Goal: Entertainment & Leisure: Consume media (video, audio)

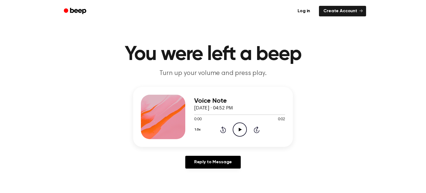
click at [238, 129] on icon at bounding box center [239, 129] width 3 height 4
click at [237, 131] on icon "Play Audio" at bounding box center [239, 129] width 14 height 14
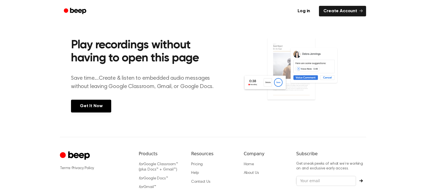
scroll to position [253, 0]
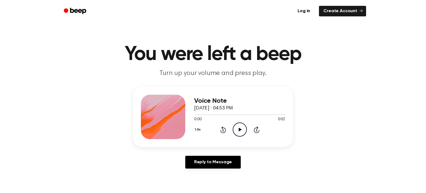
click at [242, 128] on icon "Play Audio" at bounding box center [239, 129] width 14 height 14
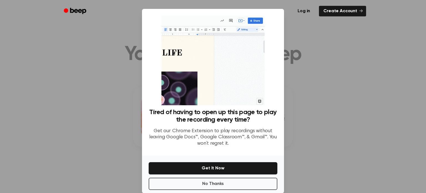
scroll to position [9, 0]
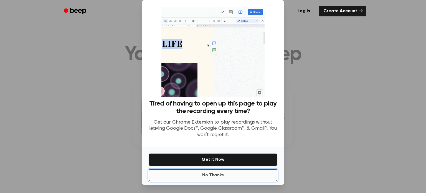
click at [228, 176] on button "No Thanks" at bounding box center [213, 175] width 129 height 12
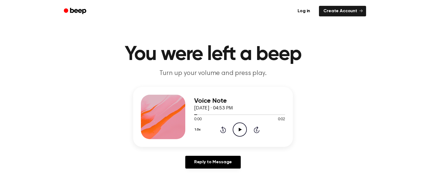
click at [244, 127] on icon "Play Audio" at bounding box center [239, 129] width 14 height 14
click at [235, 132] on icon "Play Audio" at bounding box center [239, 129] width 14 height 14
